Goal: Information Seeking & Learning: Learn about a topic

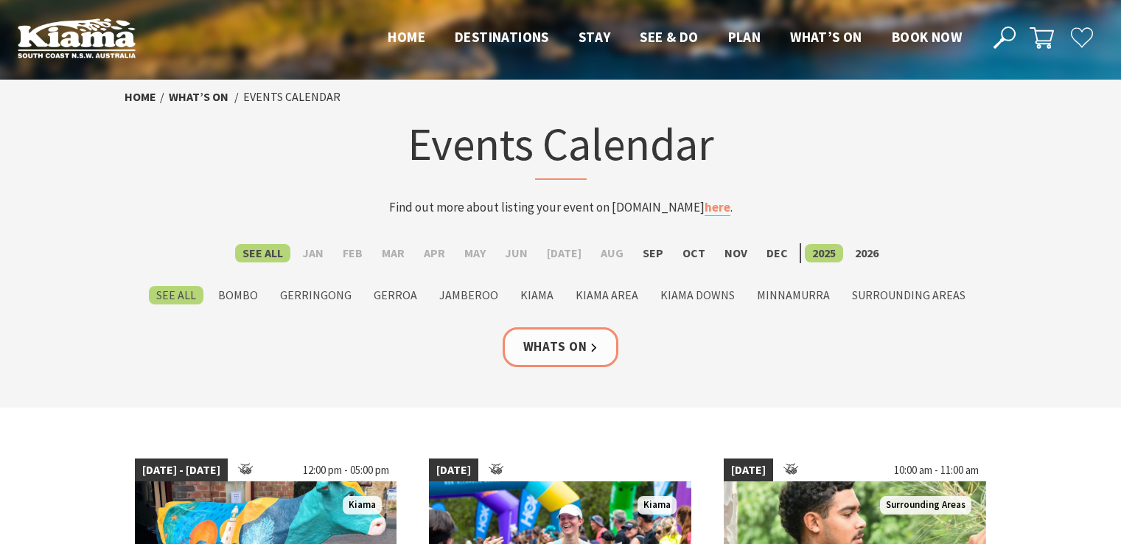
scroll to position [147, 0]
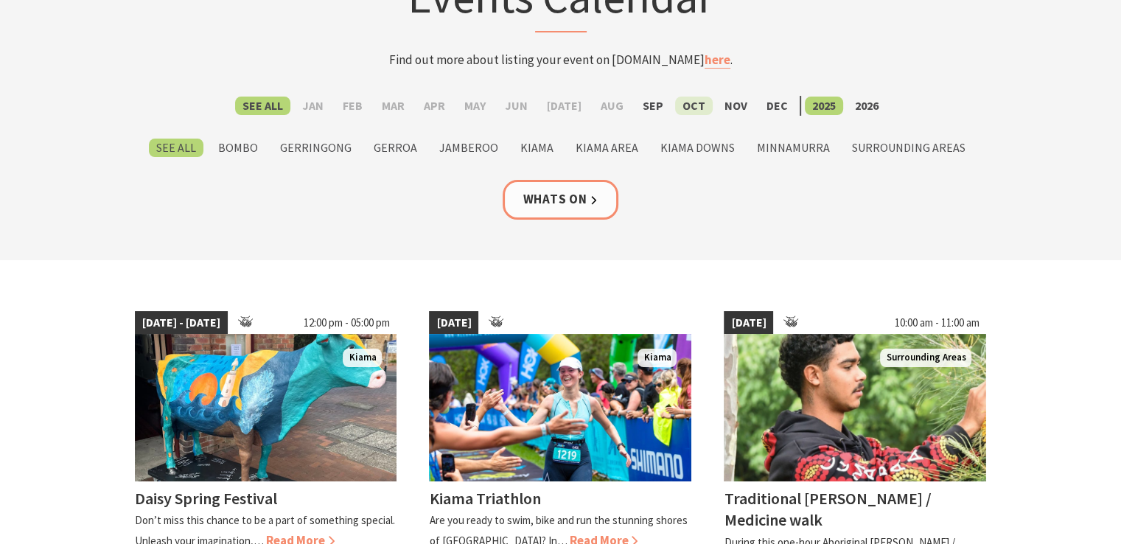
click at [675, 102] on label "Oct" at bounding box center [694, 106] width 38 height 18
click at [0, 0] on input "Oct" at bounding box center [0, 0] width 0 height 0
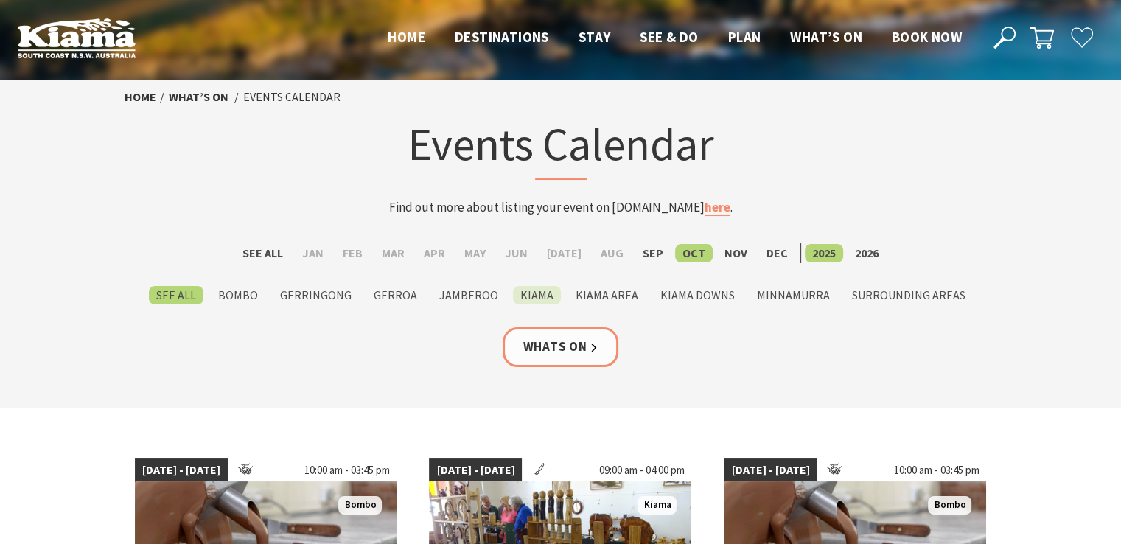
click at [532, 288] on label "Kiama" at bounding box center [537, 295] width 48 height 18
click at [0, 0] on input "Kiama" at bounding box center [0, 0] width 0 height 0
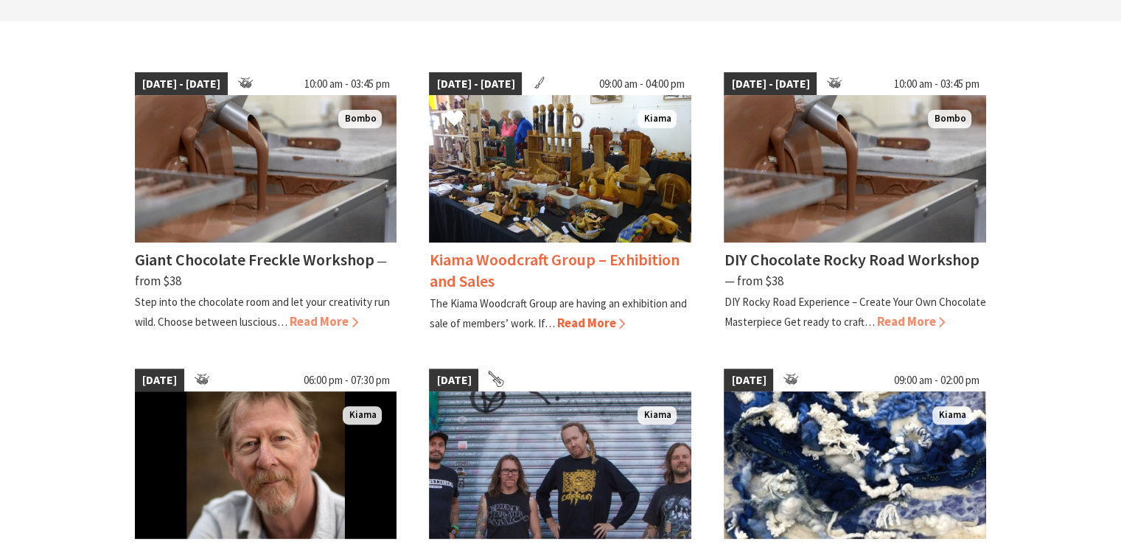
scroll to position [295, 0]
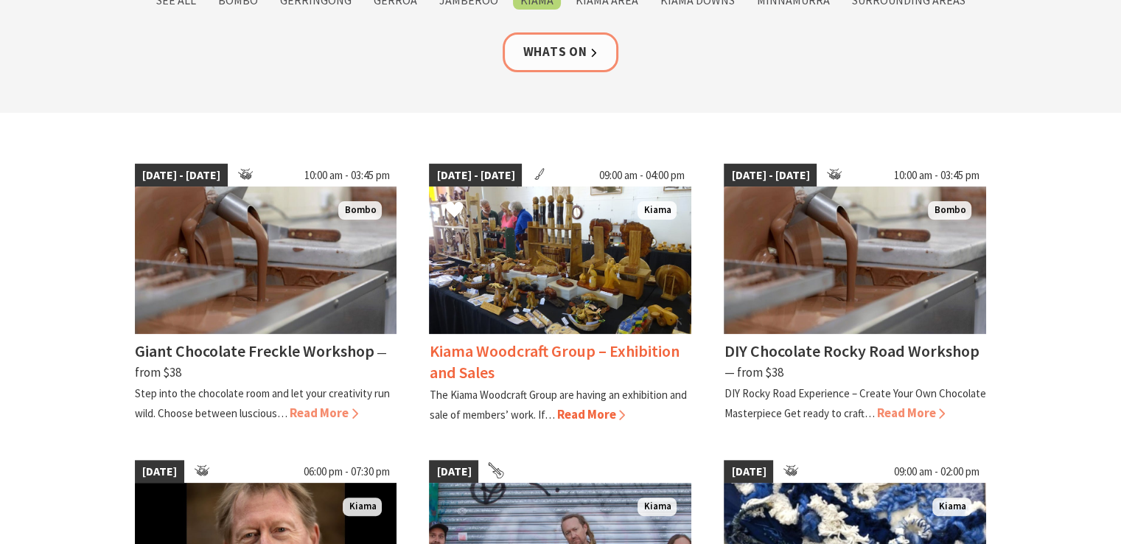
click at [549, 260] on img at bounding box center [560, 260] width 262 height 147
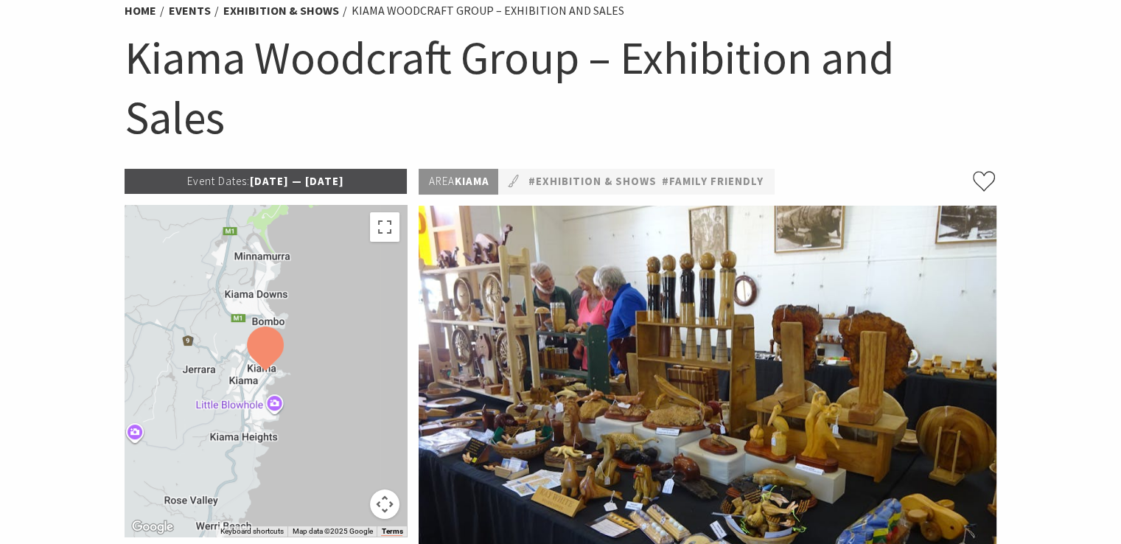
scroll to position [147, 0]
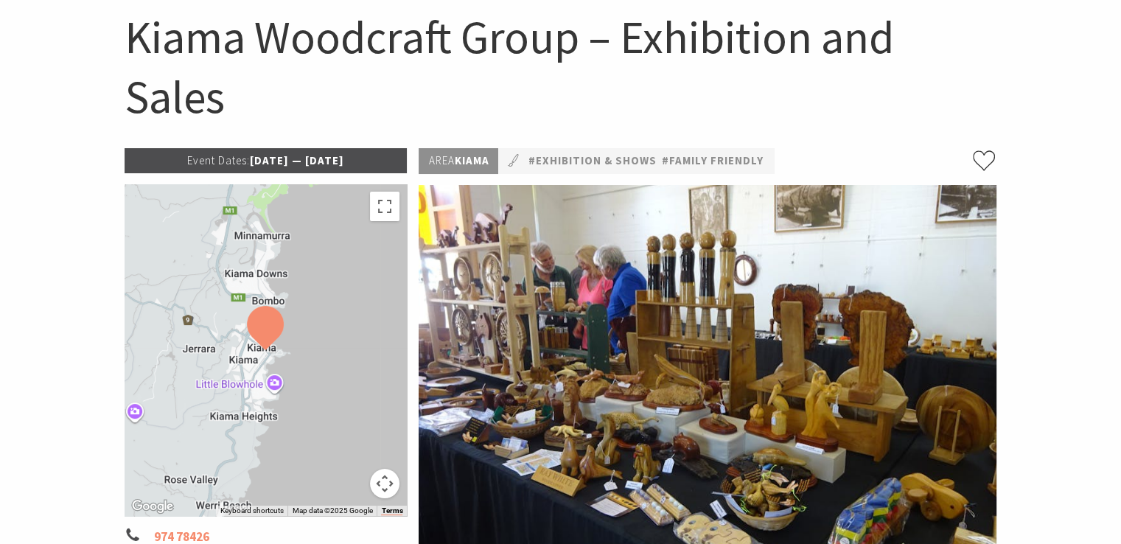
click at [380, 487] on button "Map camera controls" at bounding box center [384, 483] width 29 height 29
click at [307, 406] on button "Move up" at bounding box center [310, 409] width 29 height 29
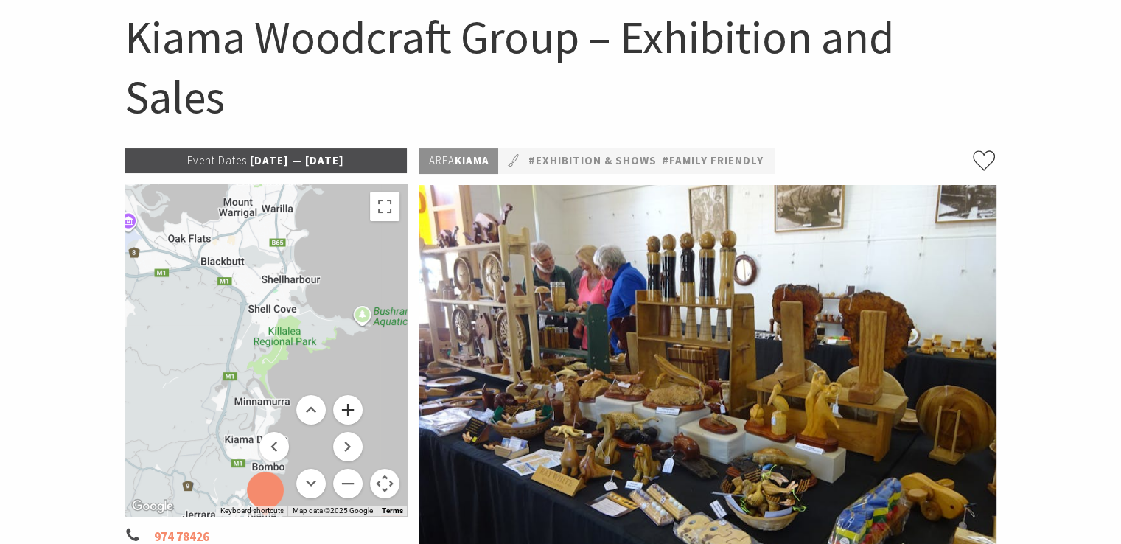
click at [351, 413] on button "Zoom in" at bounding box center [347, 409] width 29 height 29
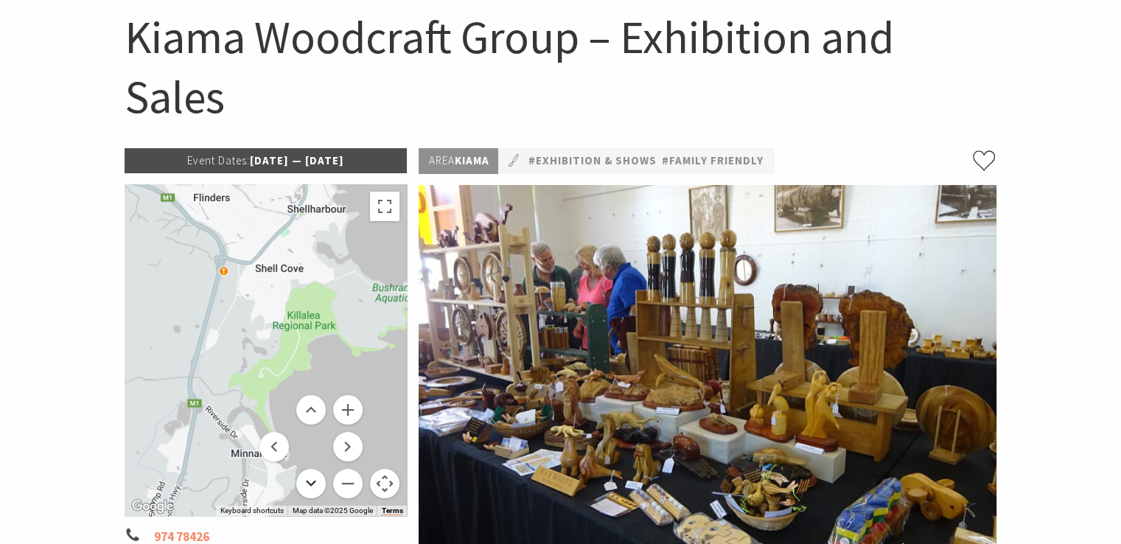
click at [316, 484] on button "Move down" at bounding box center [310, 483] width 29 height 29
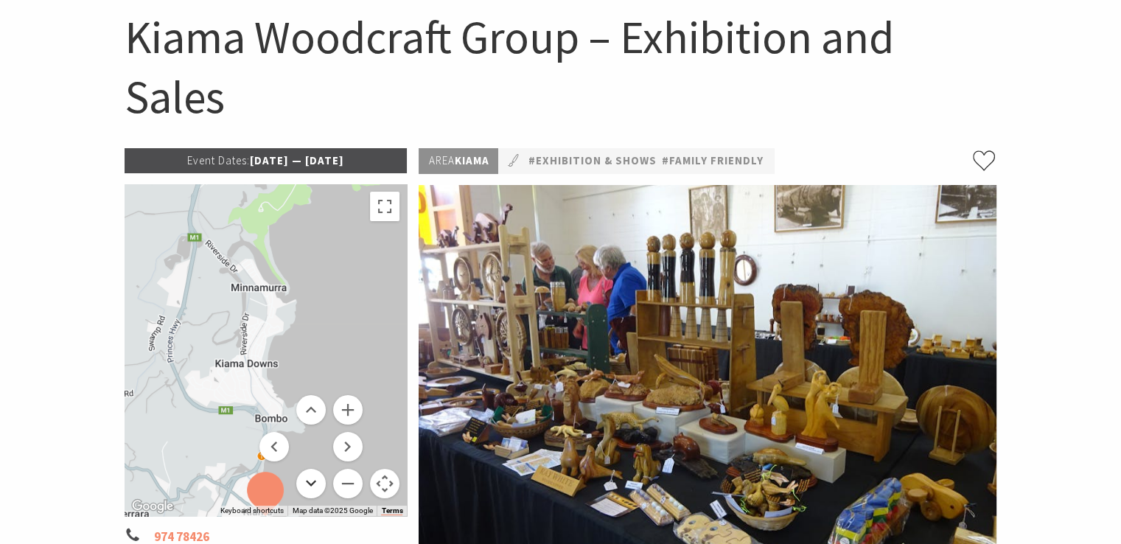
click at [315, 478] on button "Move down" at bounding box center [310, 483] width 29 height 29
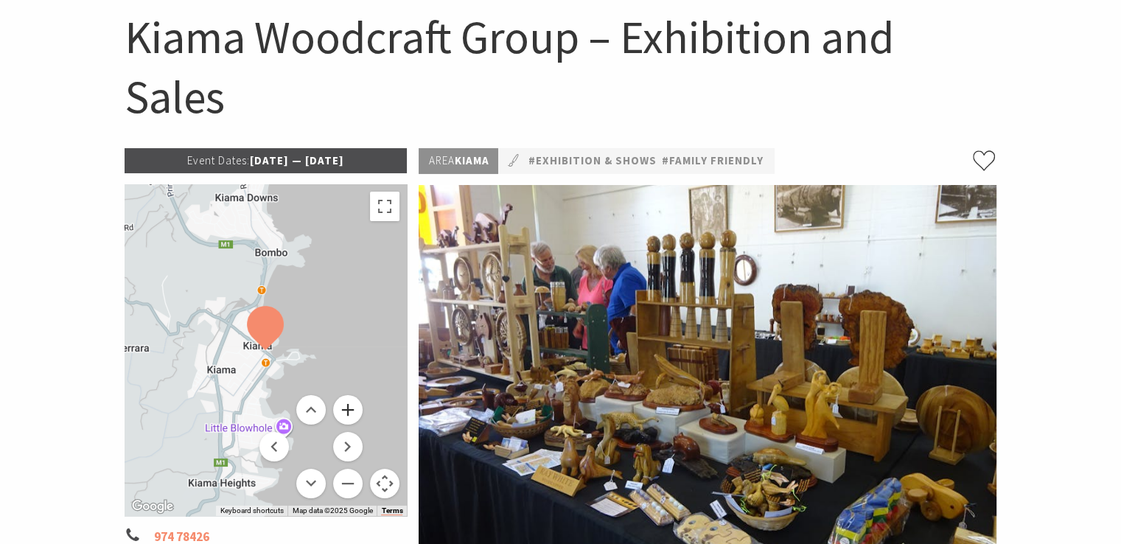
click at [354, 418] on button "Zoom in" at bounding box center [347, 409] width 29 height 29
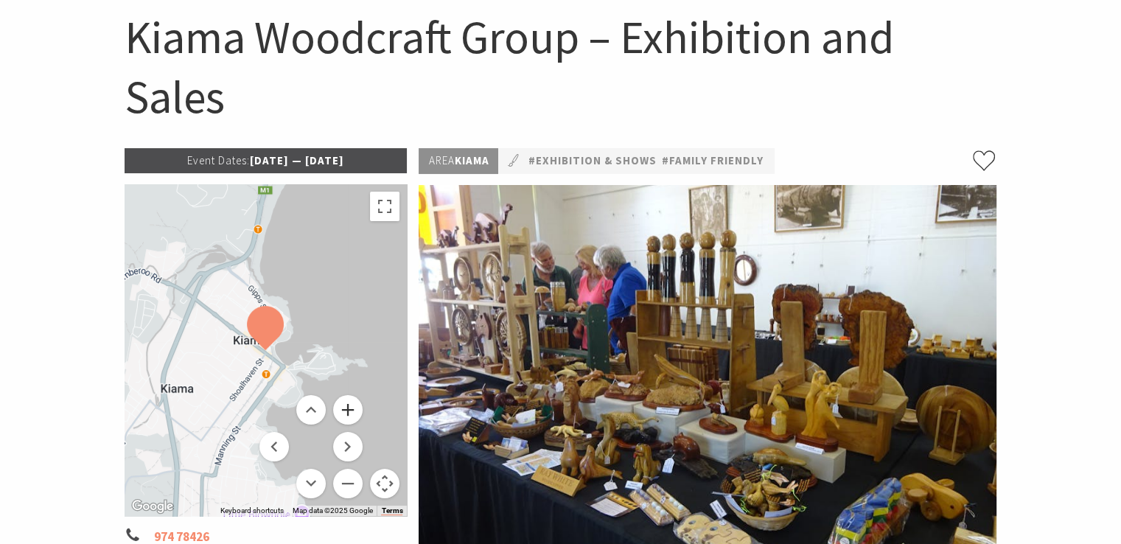
click at [354, 418] on button "Zoom in" at bounding box center [347, 409] width 29 height 29
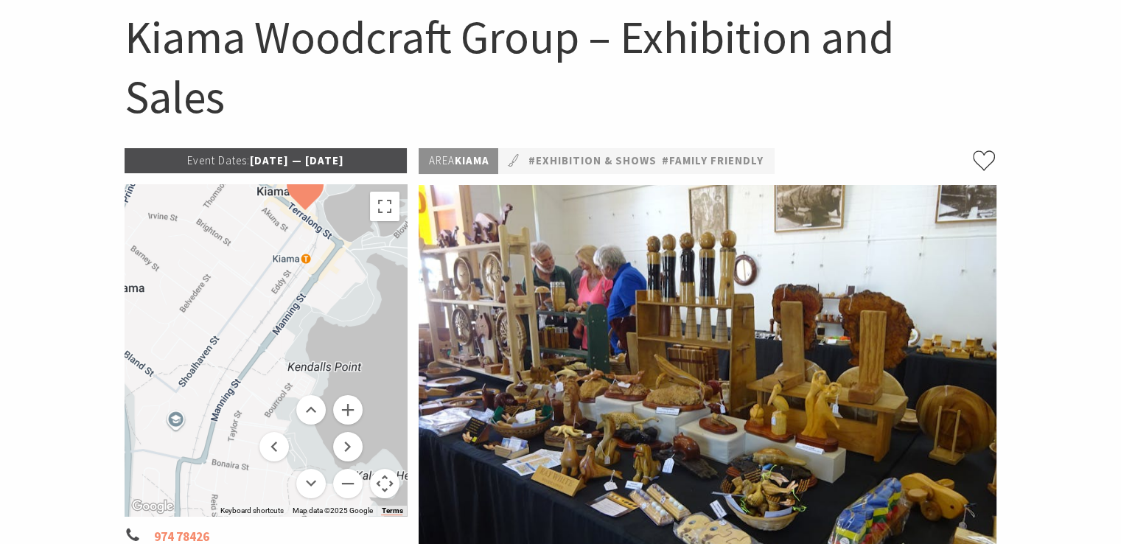
drag, startPoint x: 221, startPoint y: 458, endPoint x: 262, endPoint y: 317, distance: 146.5
click at [262, 317] on div at bounding box center [266, 350] width 283 height 332
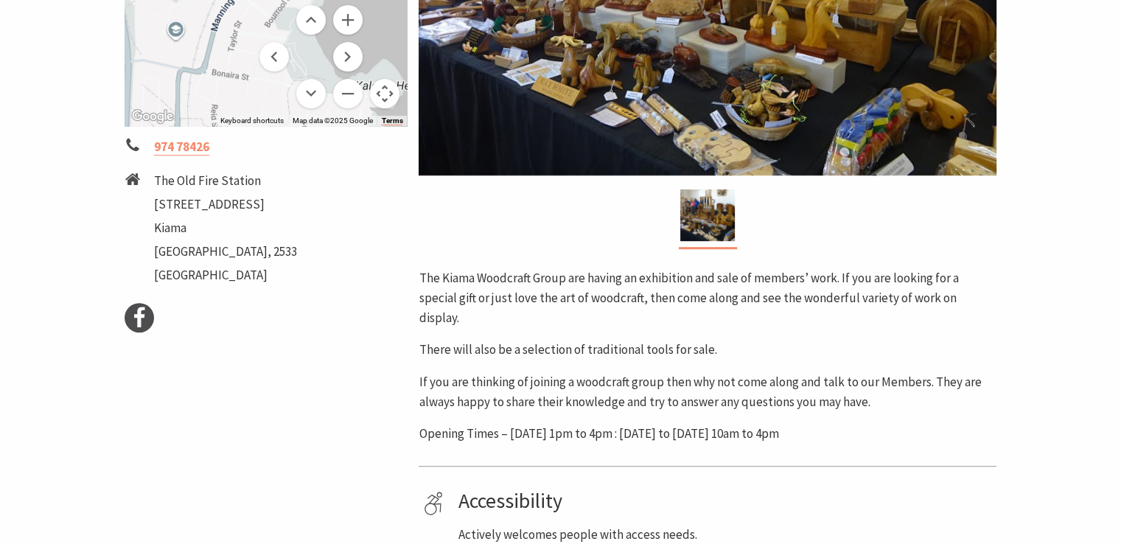
scroll to position [516, 0]
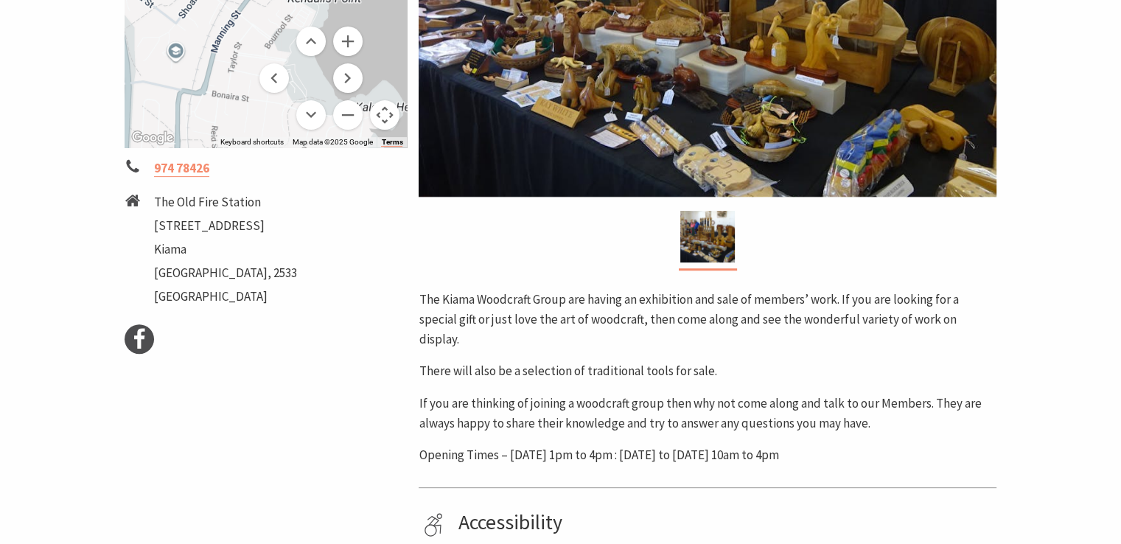
click at [189, 206] on li "The Old Fire Station" at bounding box center [225, 202] width 143 height 20
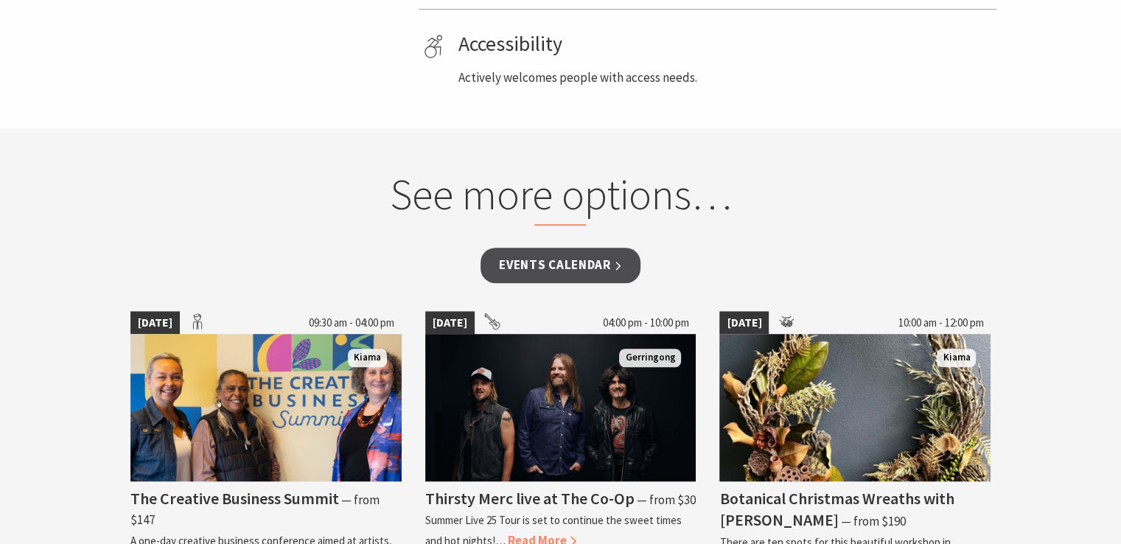
scroll to position [1180, 0]
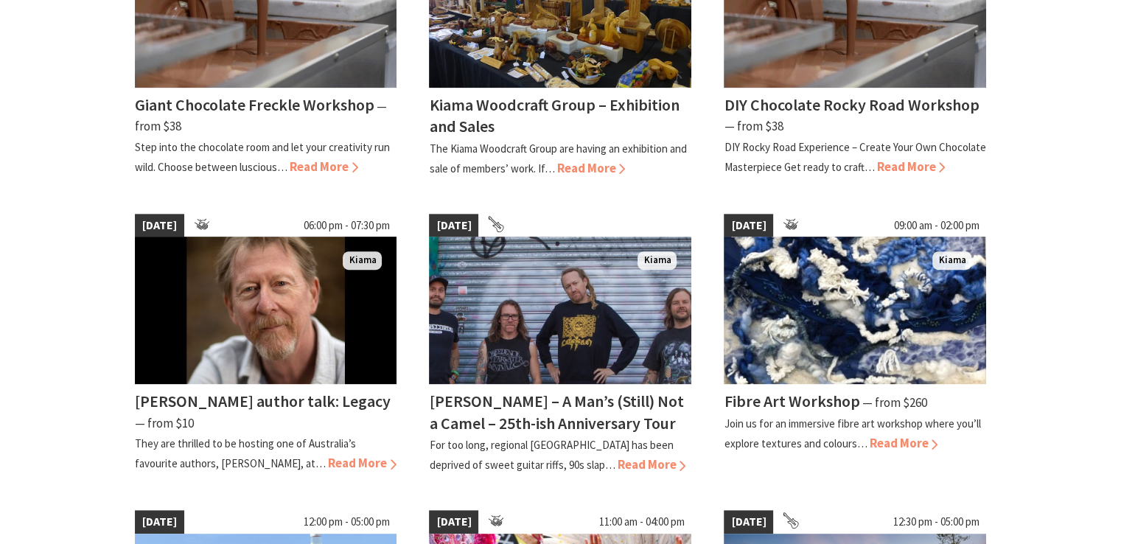
scroll to position [442, 0]
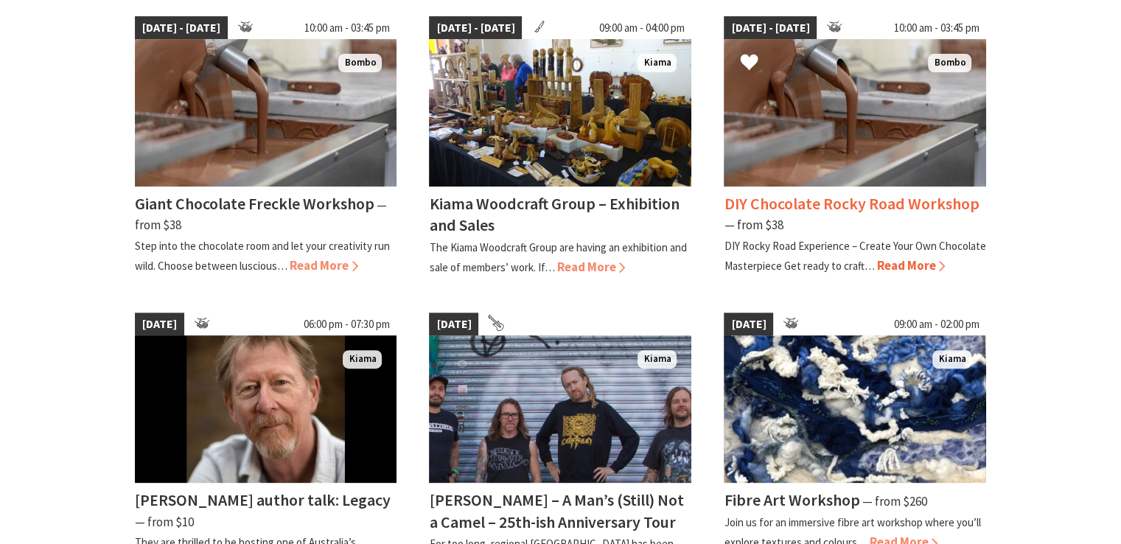
click at [943, 166] on img at bounding box center [855, 112] width 262 height 147
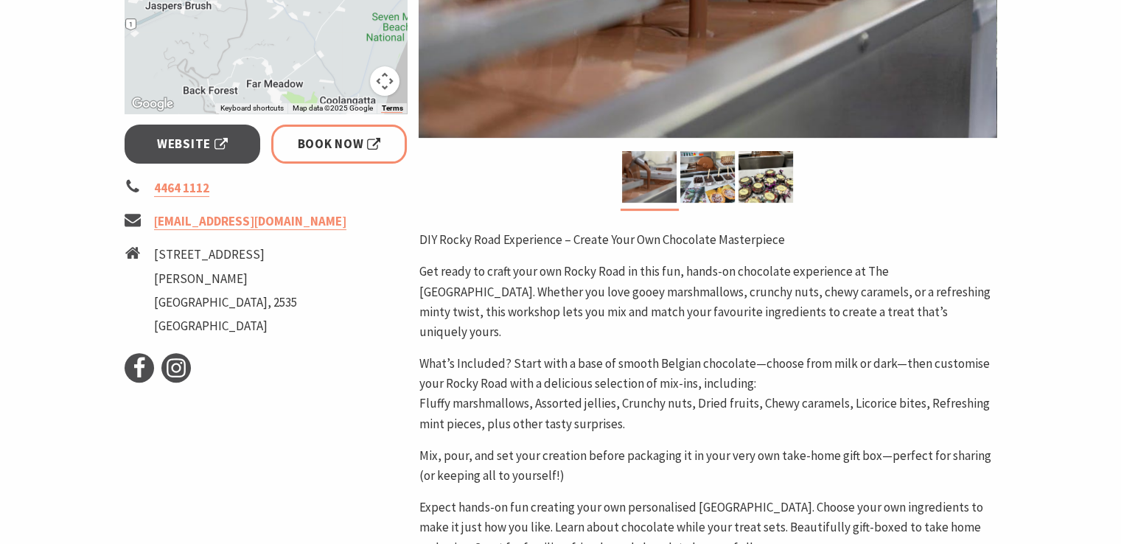
scroll to position [958, 0]
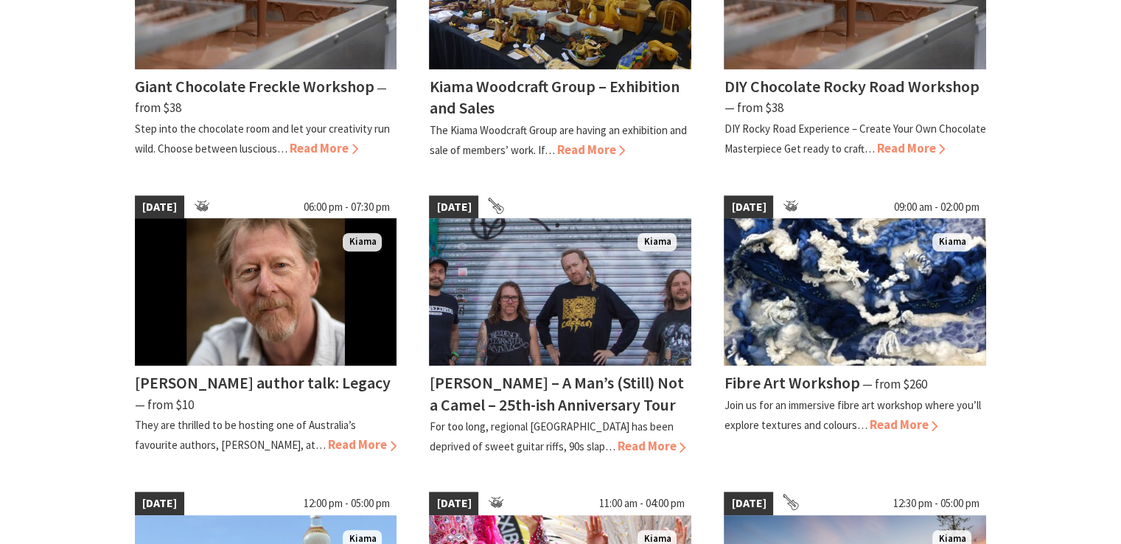
scroll to position [295, 0]
